Goal: Task Accomplishment & Management: Use online tool/utility

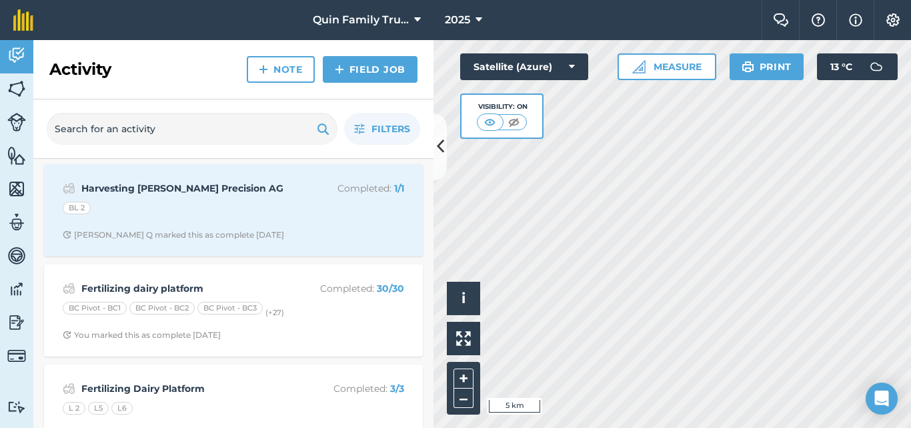
scroll to position [1401, 0]
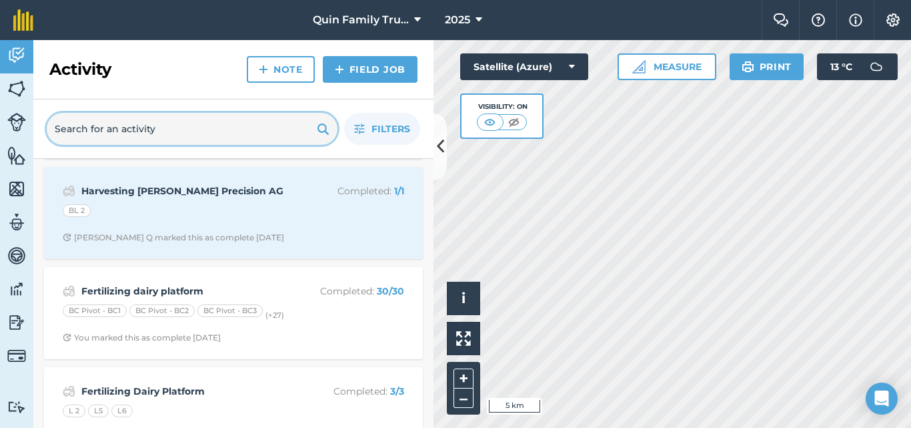
click at [179, 129] on input "text" at bounding box center [192, 129] width 291 height 32
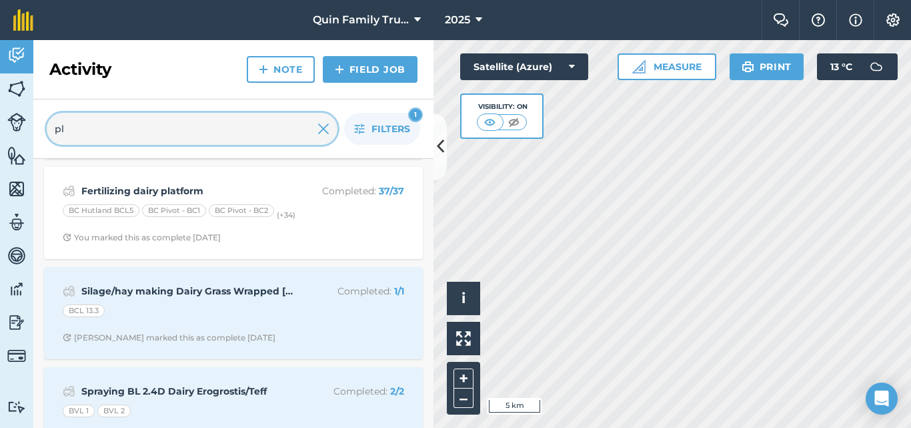
scroll to position [0, 0]
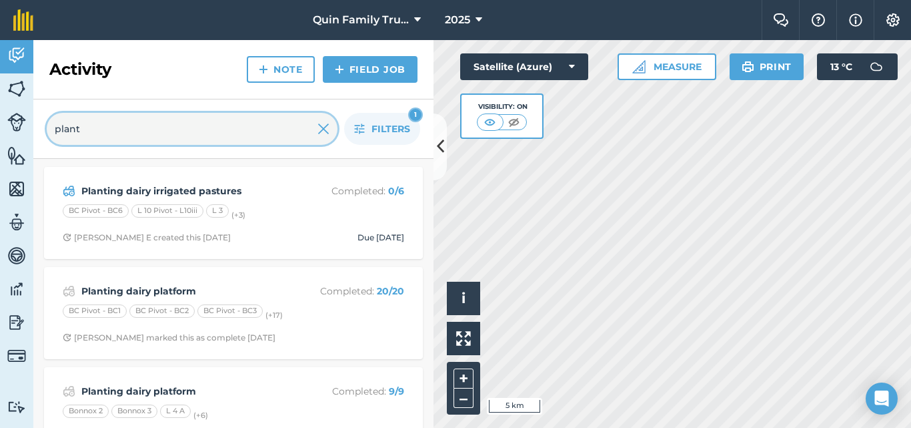
type input "plant"
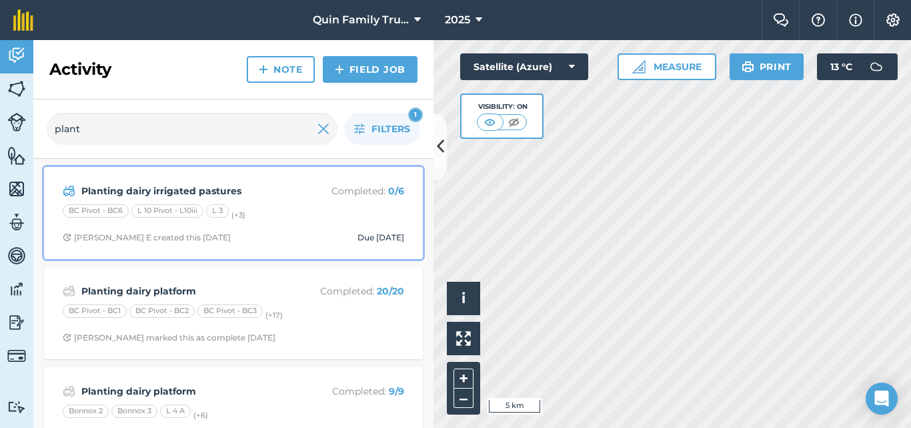
click at [287, 183] on div "Planting dairy irrigated pastures Completed : 0 / 6" at bounding box center [234, 191] width 342 height 16
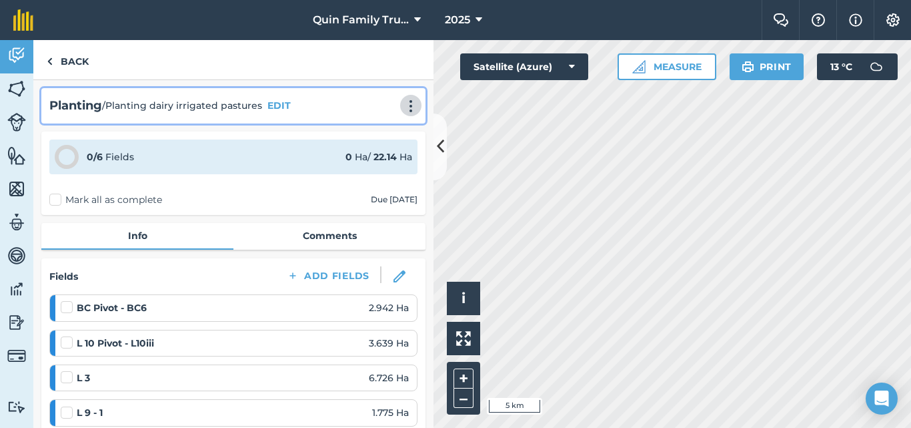
click at [403, 103] on img at bounding box center [411, 105] width 16 height 13
click at [368, 127] on link "Print" at bounding box center [382, 134] width 85 height 27
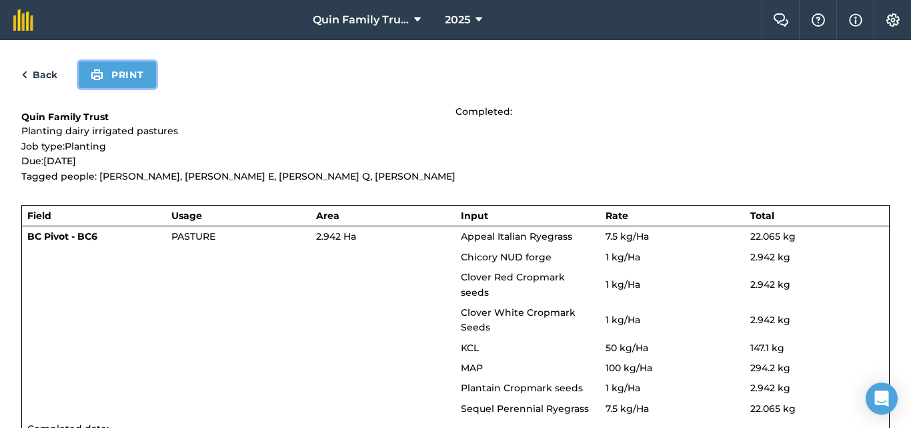
click at [118, 72] on button "Print" at bounding box center [117, 74] width 77 height 27
